Goal: Book appointment/travel/reservation

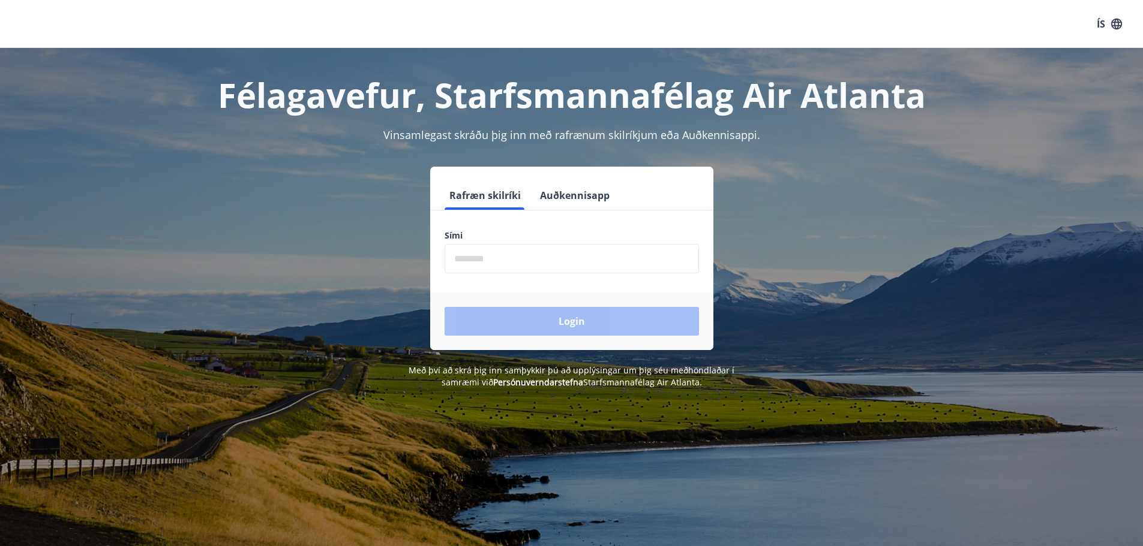
click at [484, 265] on input "phone" at bounding box center [572, 258] width 254 height 29
type input "********"
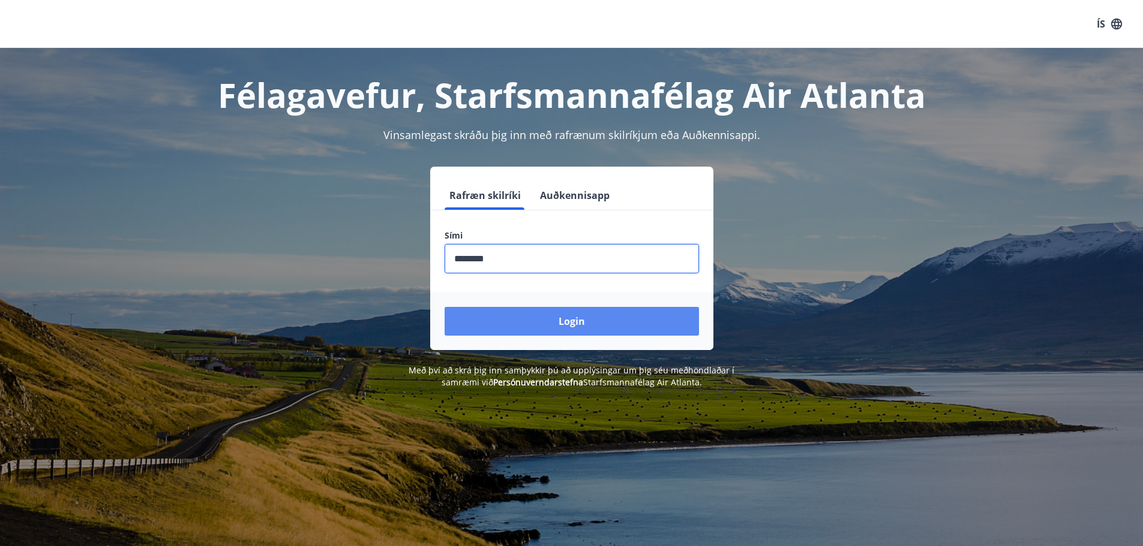
click at [558, 320] on button "Login" at bounding box center [572, 321] width 254 height 29
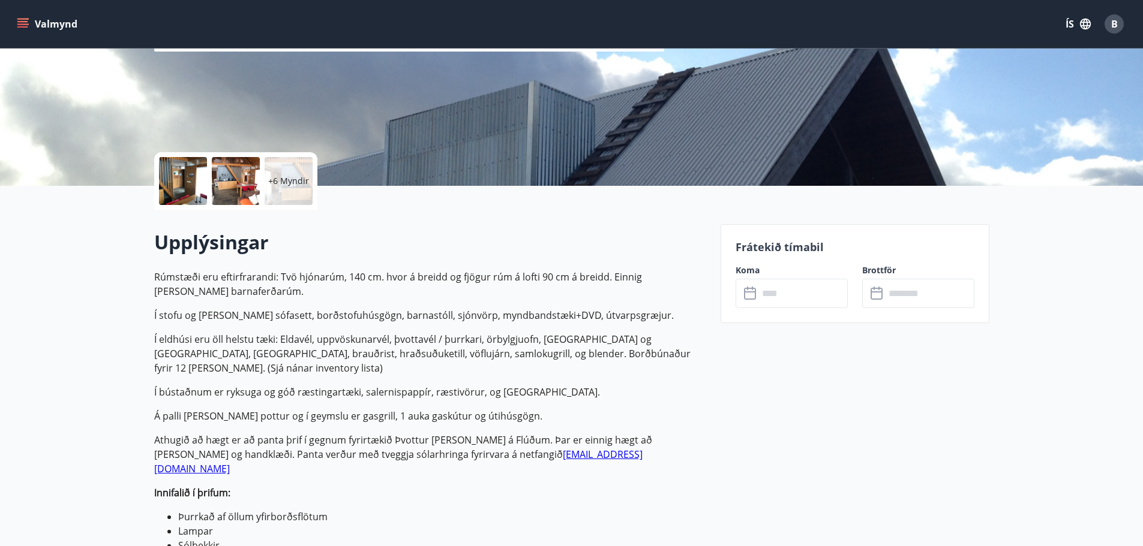
scroll to position [180, 0]
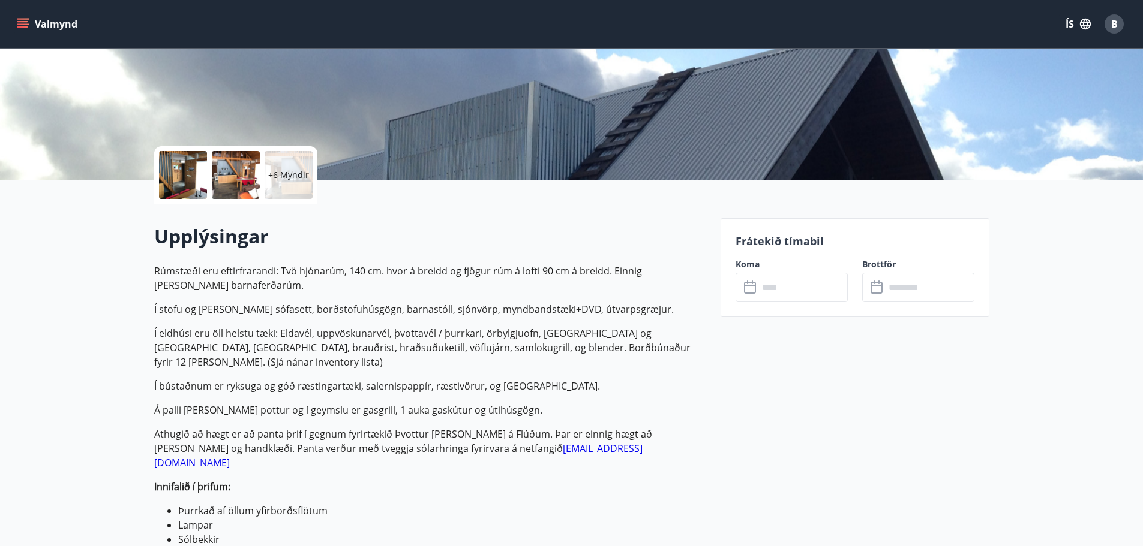
click at [770, 290] on input "text" at bounding box center [802, 287] width 89 height 29
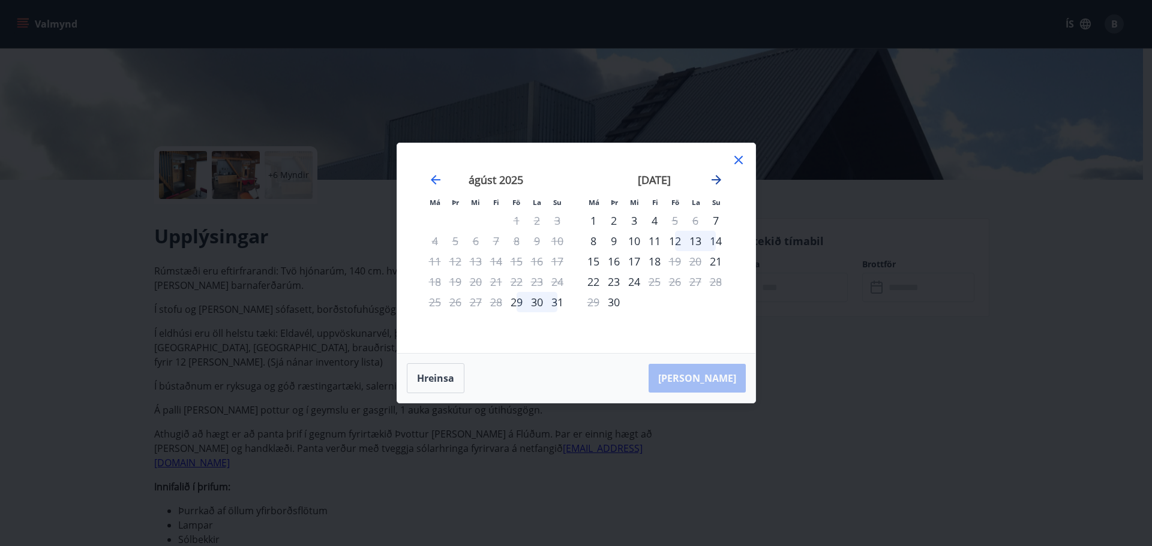
click at [717, 179] on icon "Move forward to switch to the next month." at bounding box center [716, 180] width 10 height 10
click at [436, 179] on icon "Move backward to switch to the previous month." at bounding box center [436, 180] width 10 height 10
click at [717, 179] on icon "Move forward to switch to the next month." at bounding box center [716, 180] width 10 height 10
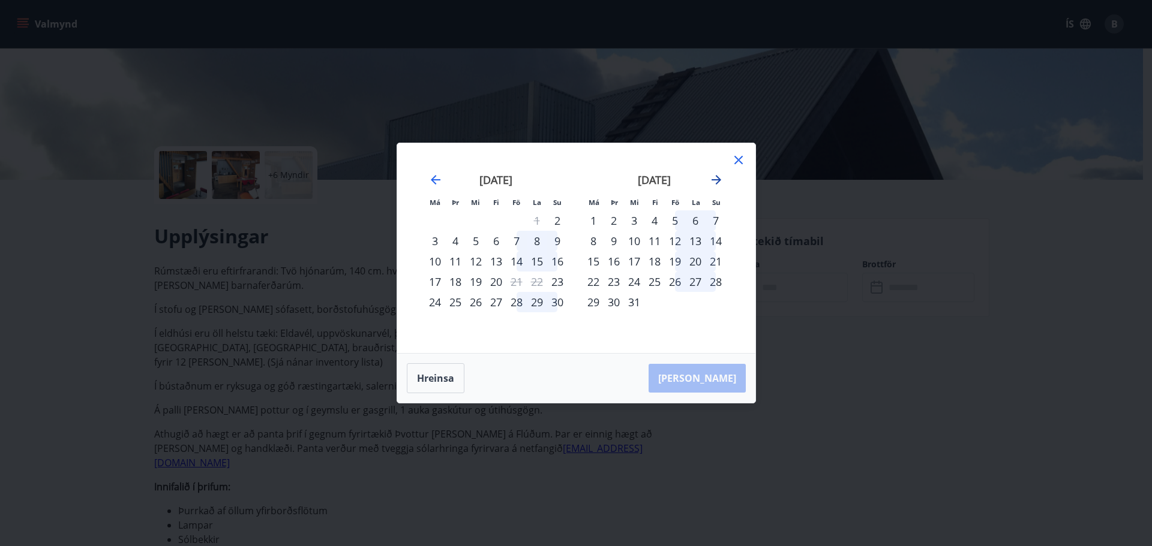
click at [717, 179] on icon "Move forward to switch to the next month." at bounding box center [716, 180] width 10 height 10
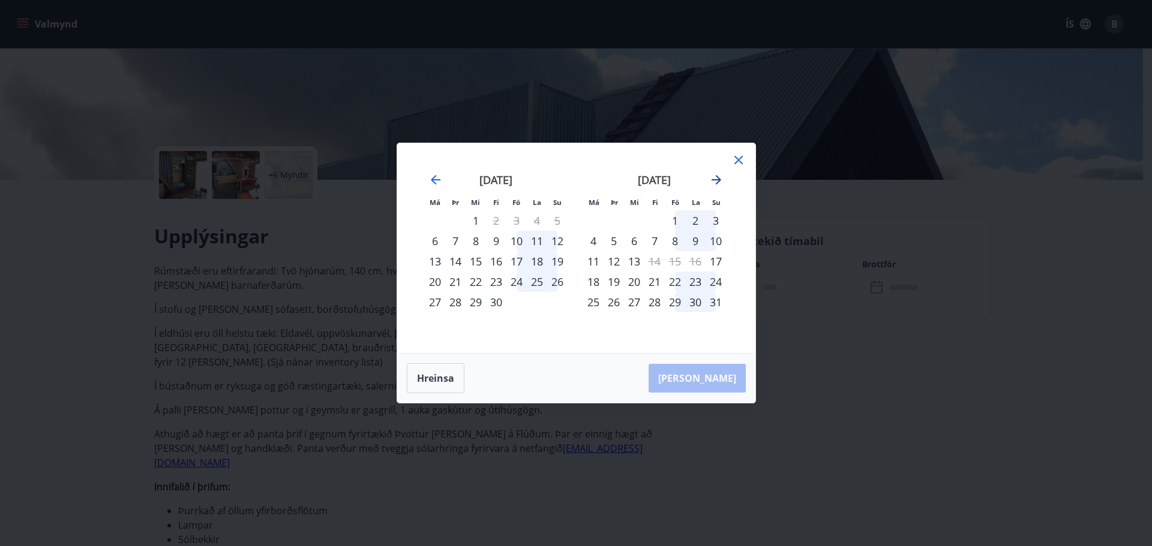
click at [717, 179] on icon "Move forward to switch to the next month." at bounding box center [716, 180] width 10 height 10
click at [430, 182] on icon "Move backward to switch to the previous month." at bounding box center [435, 180] width 14 height 14
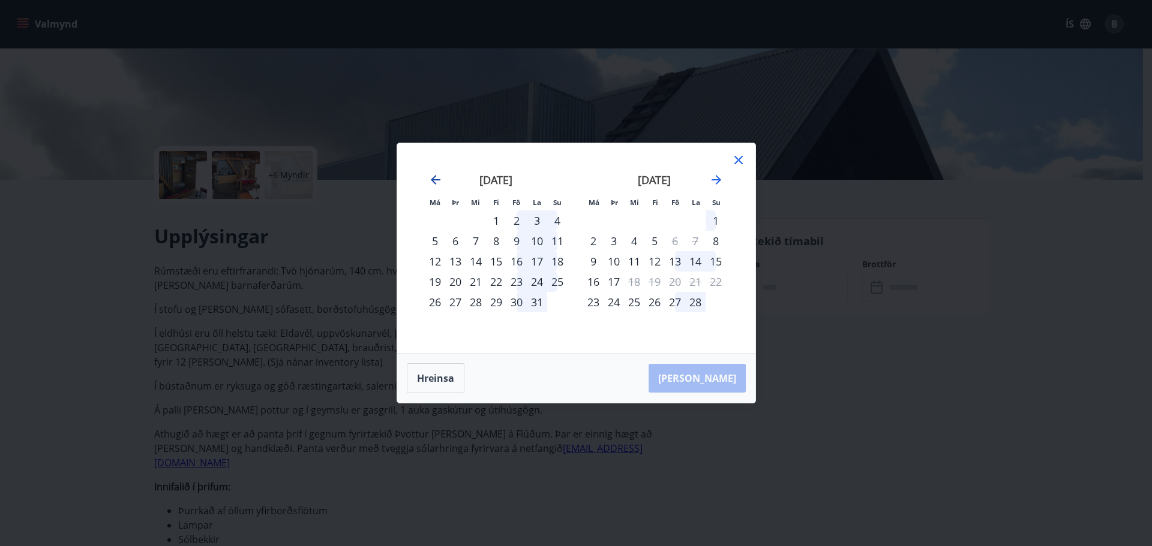
click at [430, 182] on icon "Move backward to switch to the previous month." at bounding box center [435, 180] width 14 height 14
click at [717, 183] on icon "Move forward to switch to the next month." at bounding box center [716, 180] width 10 height 10
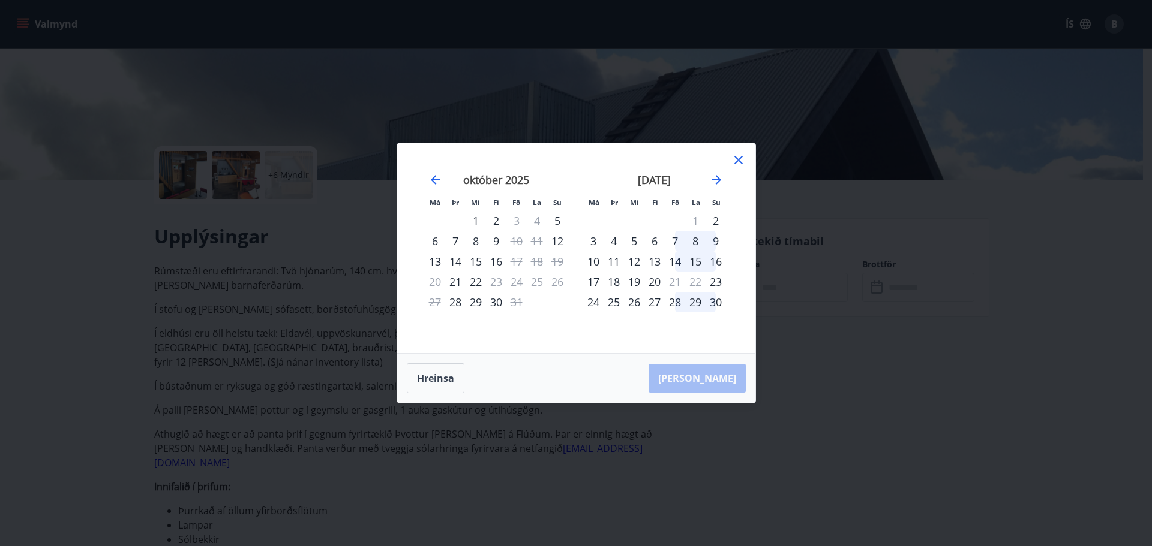
click at [738, 158] on icon at bounding box center [738, 160] width 14 height 14
